Goal: Information Seeking & Learning: Learn about a topic

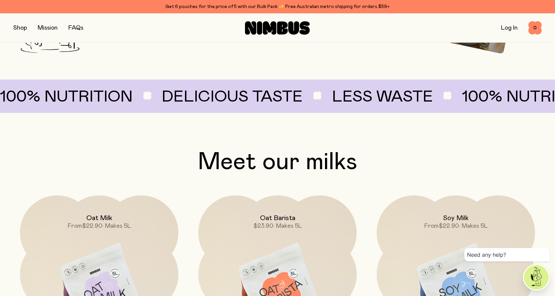
scroll to position [500, 0]
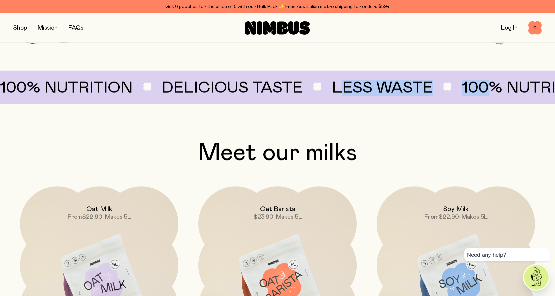
drag, startPoint x: 371, startPoint y: 91, endPoint x: 382, endPoint y: 91, distance: 11.0
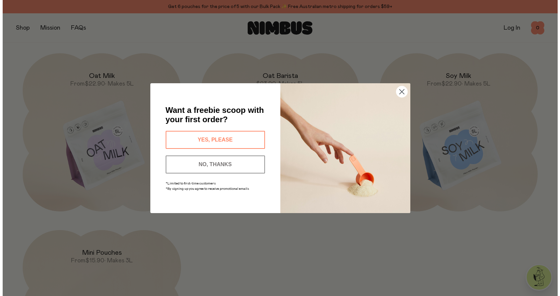
scroll to position [635, 0]
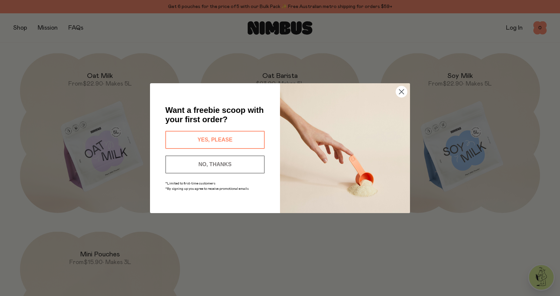
click at [216, 164] on button "NO, THANKS" at bounding box center [214, 165] width 99 height 18
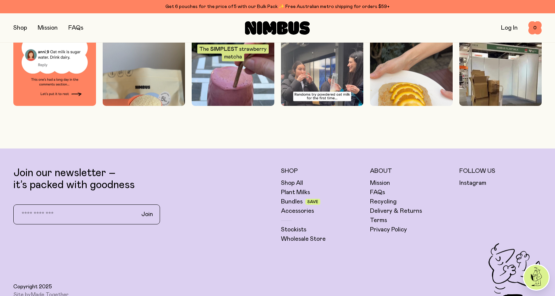
scroll to position [1966, 0]
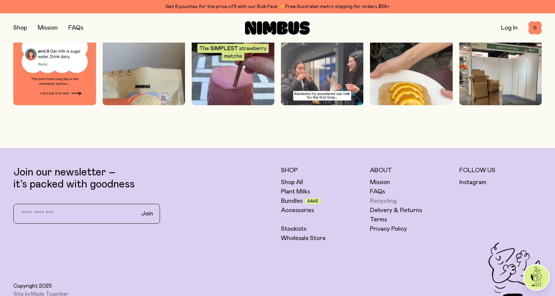
click at [389, 203] on link "Recycling" at bounding box center [383, 201] width 27 height 8
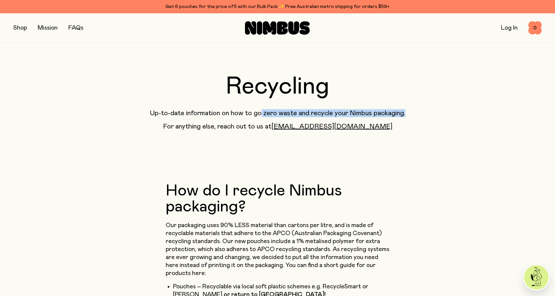
drag, startPoint x: 259, startPoint y: 114, endPoint x: 404, endPoint y: 112, distance: 145.0
click at [404, 112] on p "Up-to-date information on how to go zero waste and recycle your Nimbus packagin…" at bounding box center [277, 113] width 528 height 8
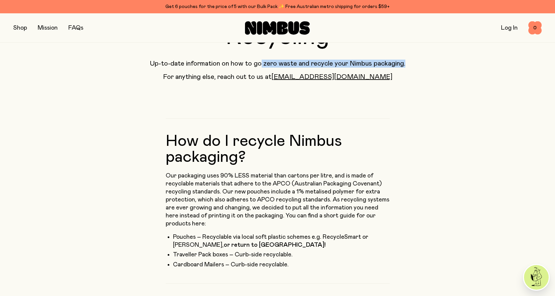
scroll to position [67, 0]
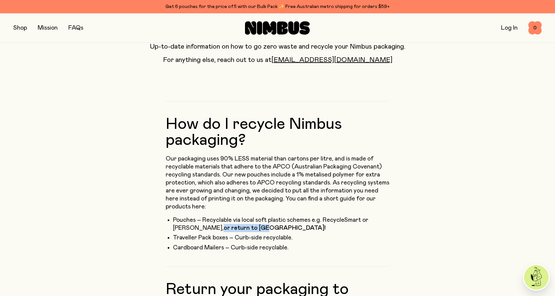
drag, startPoint x: 225, startPoint y: 229, endPoint x: 152, endPoint y: 228, distance: 72.7
click at [249, 229] on li "Pouches – Recyclable via local soft plastic schemes e.g. RecycleSmart or [PERSO…" at bounding box center [281, 224] width 217 height 16
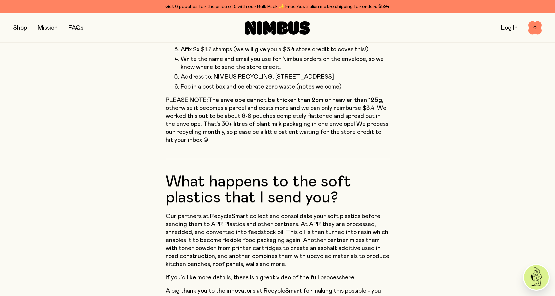
scroll to position [433, 0]
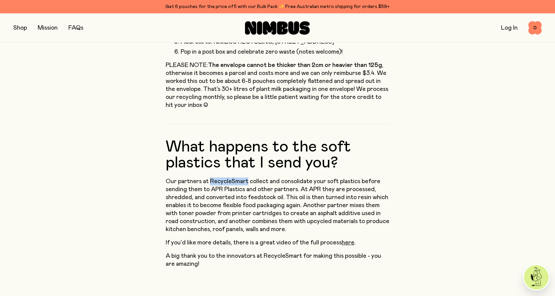
drag, startPoint x: 210, startPoint y: 163, endPoint x: 247, endPoint y: 165, distance: 37.0
click at [247, 178] on p "Our partners at RecycleSmart collect and consolidate your soft plastics before …" at bounding box center [278, 206] width 224 height 56
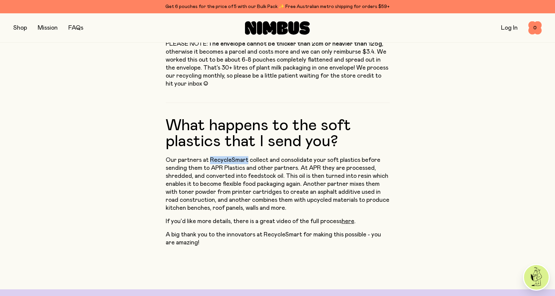
scroll to position [467, 0]
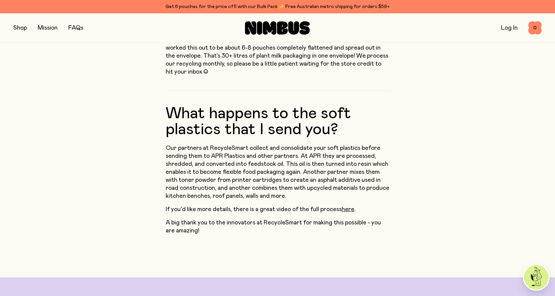
click at [260, 144] on p "Our partners at RecycleSmart collect and consolidate your soft plastics before …" at bounding box center [278, 172] width 224 height 56
click at [271, 144] on p "Our partners at RecycleSmart collect and consolidate your soft plastics before …" at bounding box center [278, 172] width 224 height 56
click at [302, 148] on p "Our partners at RecycleSmart collect and consolidate your soft plastics before …" at bounding box center [278, 172] width 224 height 56
click at [388, 148] on p "Our partners at RecycleSmart collect and consolidate your soft plastics before …" at bounding box center [278, 172] width 224 height 56
click at [387, 147] on p "Our partners at RecycleSmart collect and consolidate your soft plastics before …" at bounding box center [278, 172] width 224 height 56
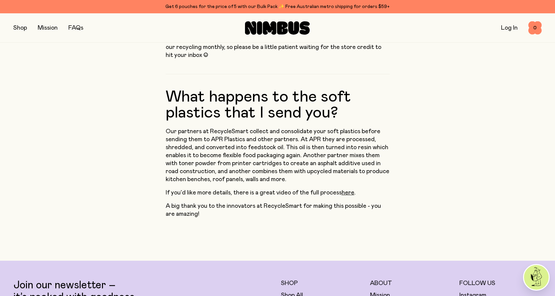
scroll to position [500, 0]
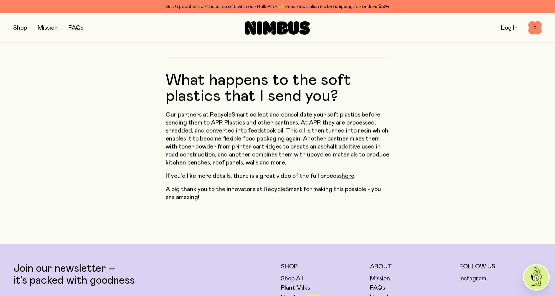
click at [299, 122] on p "Our partners at RecycleSmart collect and consolidate your soft plastics before …" at bounding box center [278, 139] width 224 height 56
click at [336, 123] on p "Our partners at RecycleSmart collect and consolidate your soft plastics before …" at bounding box center [278, 139] width 224 height 56
click at [232, 130] on p "Our partners at RecycleSmart collect and consolidate your soft plastics before …" at bounding box center [278, 139] width 224 height 56
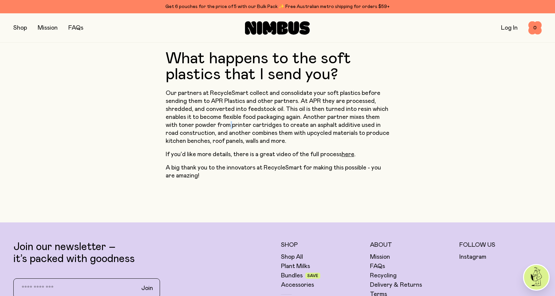
scroll to position [533, 0]
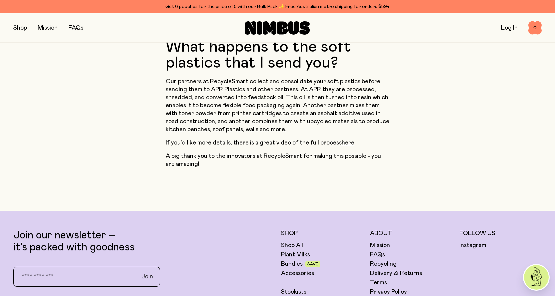
click at [302, 115] on p "Our partners at RecycleSmart collect and consolidate your soft plastics before …" at bounding box center [278, 106] width 224 height 56
drag, startPoint x: 167, startPoint y: 106, endPoint x: 218, endPoint y: 106, distance: 51.3
click at [218, 106] on p "Our partners at RecycleSmart collect and consolidate your soft plastics before …" at bounding box center [278, 106] width 224 height 56
drag, startPoint x: 175, startPoint y: 114, endPoint x: 275, endPoint y: 114, distance: 100.0
click at [275, 114] on p "Our partners at RecycleSmart collect and consolidate your soft plastics before …" at bounding box center [278, 106] width 224 height 56
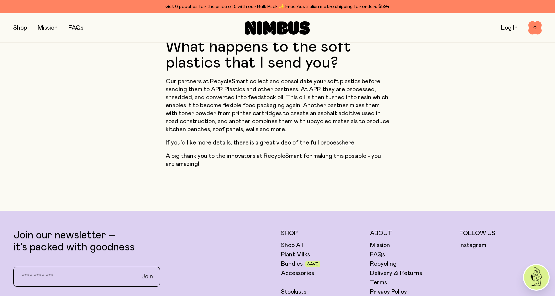
click at [316, 112] on p "Our partners at RecycleSmart collect and consolidate your soft plastics before …" at bounding box center [278, 106] width 224 height 56
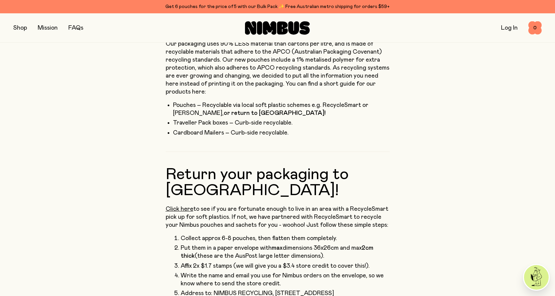
scroll to position [0, 0]
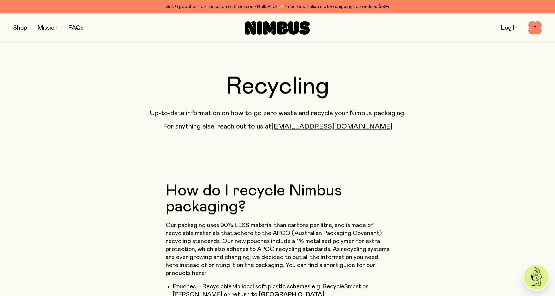
click at [22, 26] on button "button" at bounding box center [20, 27] width 14 height 9
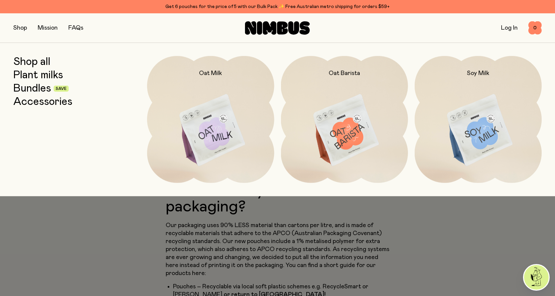
click at [33, 98] on link "Accessories" at bounding box center [42, 102] width 59 height 12
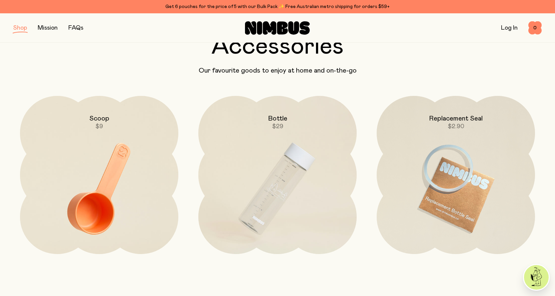
scroll to position [33, 0]
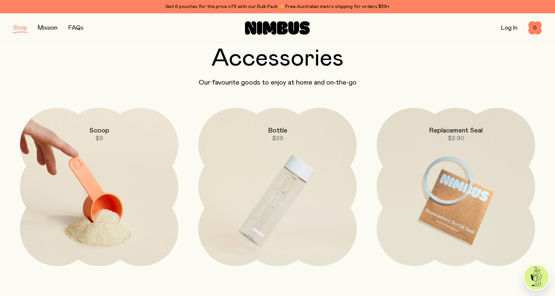
click at [103, 211] on img at bounding box center [99, 201] width 158 height 186
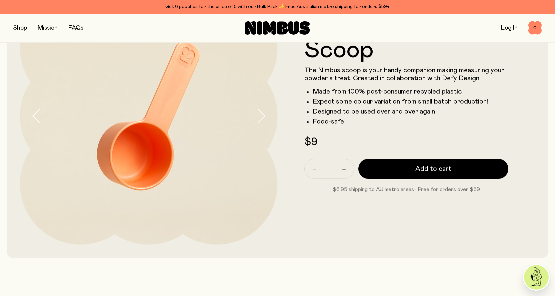
scroll to position [92, 0]
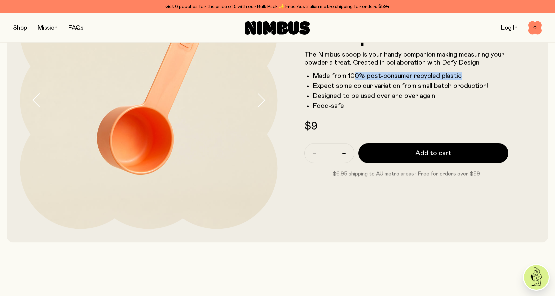
drag, startPoint x: 380, startPoint y: 76, endPoint x: 475, endPoint y: 75, distance: 95.0
click at [474, 75] on li "Made from 100% post-consumer recycled plastic" at bounding box center [411, 76] width 196 height 8
click at [479, 78] on li "Made from 100% post-consumer recycled plastic" at bounding box center [411, 76] width 196 height 8
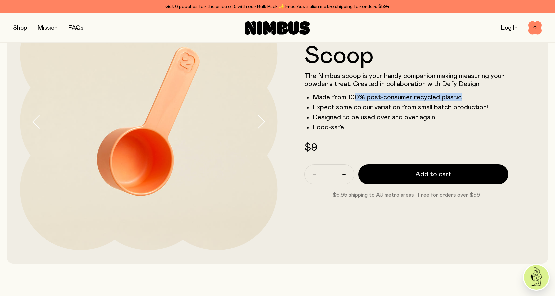
scroll to position [59, 0]
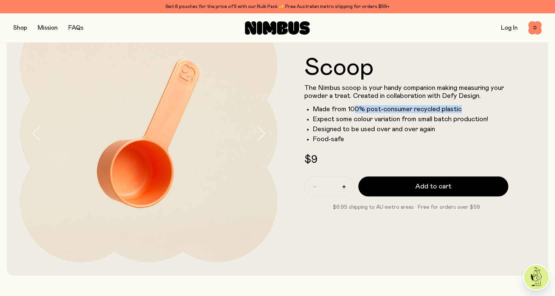
click at [265, 130] on icon "button" at bounding box center [260, 134] width 9 height 14
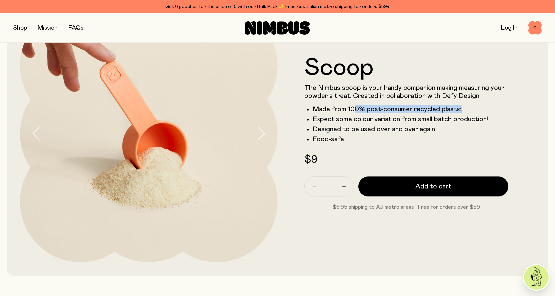
click at [265, 130] on icon "button" at bounding box center [260, 134] width 9 height 14
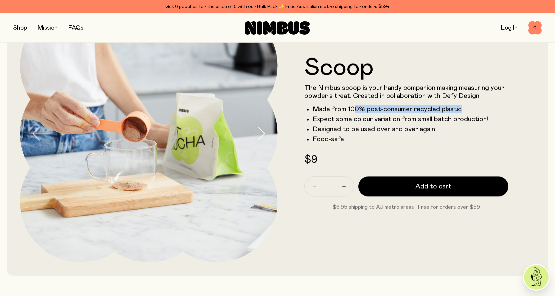
click at [265, 130] on icon "button" at bounding box center [260, 134] width 9 height 14
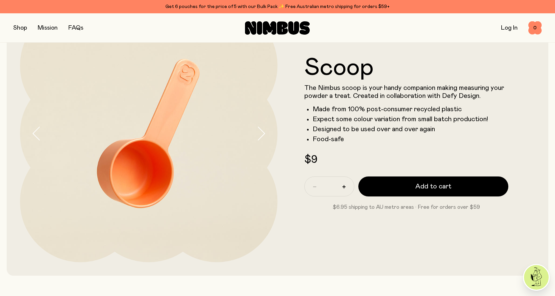
click at [353, 123] on li "Expect some colour variation from small batch production!" at bounding box center [411, 119] width 196 height 8
click at [353, 120] on li "Expect some colour variation from small batch production!" at bounding box center [411, 119] width 196 height 8
drag, startPoint x: 434, startPoint y: 131, endPoint x: 455, endPoint y: 131, distance: 21.0
click at [455, 131] on li "Designed to be used over and over again" at bounding box center [411, 129] width 196 height 8
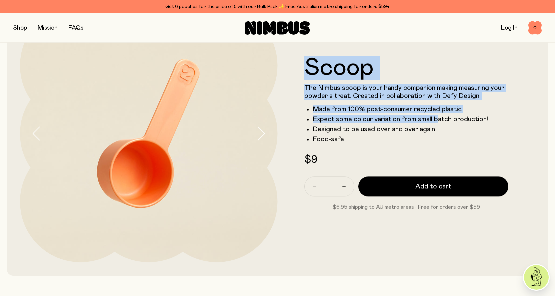
drag, startPoint x: 419, startPoint y: 118, endPoint x: 258, endPoint y: 114, distance: 161.0
click at [265, 115] on div "Scoop The Nimbus scoop is your handy companion making measuring your powder a t…" at bounding box center [277, 134] width 515 height 284
click at [182, 99] on img at bounding box center [149, 134] width 258 height 258
click at [23, 27] on button "button" at bounding box center [20, 27] width 14 height 9
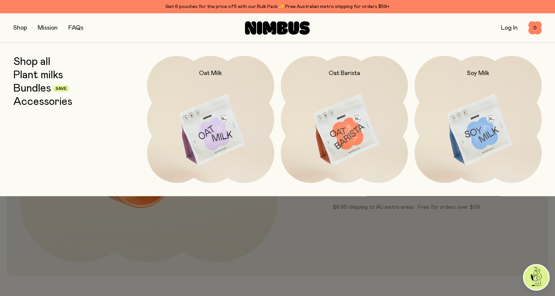
click at [33, 75] on link "Plant milks" at bounding box center [38, 75] width 50 height 12
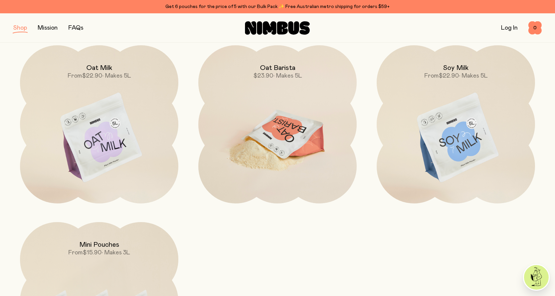
scroll to position [100, 0]
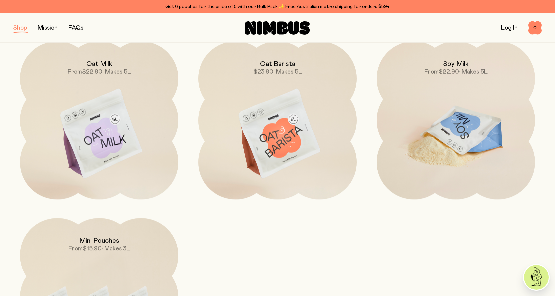
click at [473, 73] on span "• Makes 5L" at bounding box center [473, 72] width 29 height 6
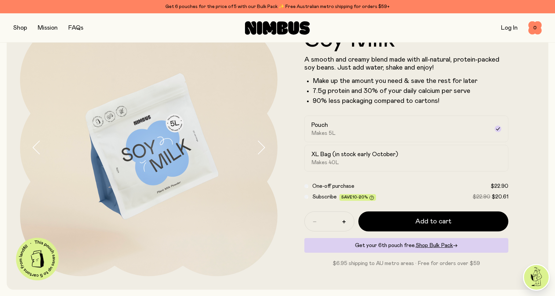
scroll to position [33, 0]
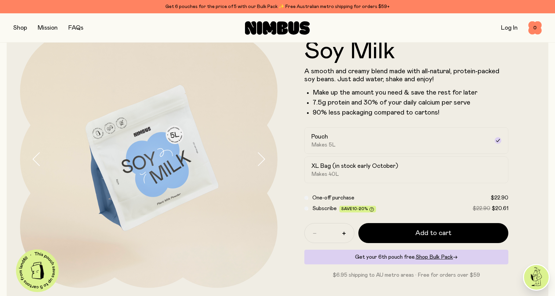
click at [348, 75] on p "A smooth and creamy blend made with all-natural, protein-packed soy beans. Just…" at bounding box center [406, 75] width 204 height 16
click at [261, 156] on icon "button" at bounding box center [260, 159] width 9 height 14
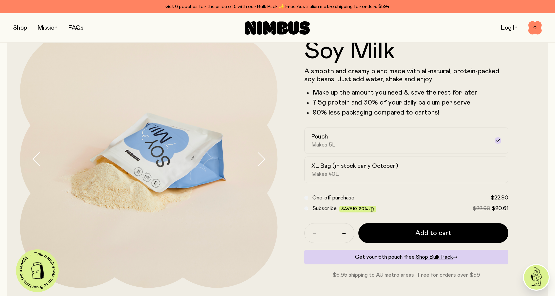
click at [261, 156] on icon "button" at bounding box center [260, 159] width 9 height 14
